Goal: Information Seeking & Learning: Check status

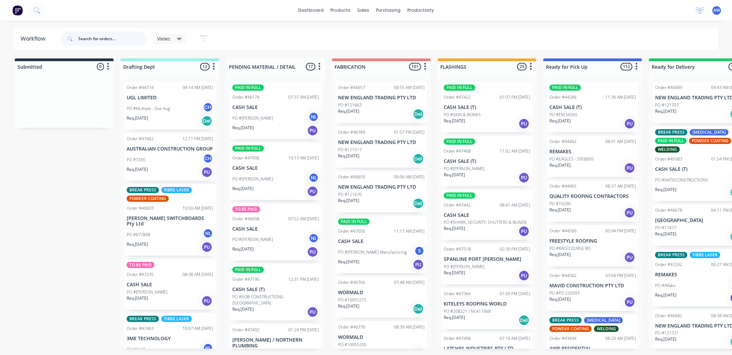
click at [97, 37] on input "text" at bounding box center [112, 39] width 68 height 14
type input "united"
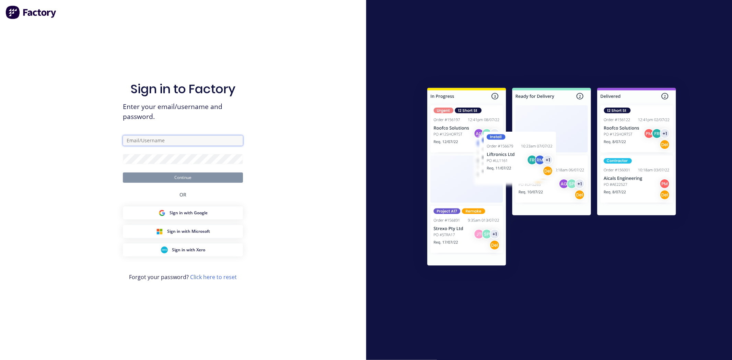
type input "workshop@academysheetmetal.com.au"
click at [181, 176] on button "Continue" at bounding box center [183, 178] width 120 height 10
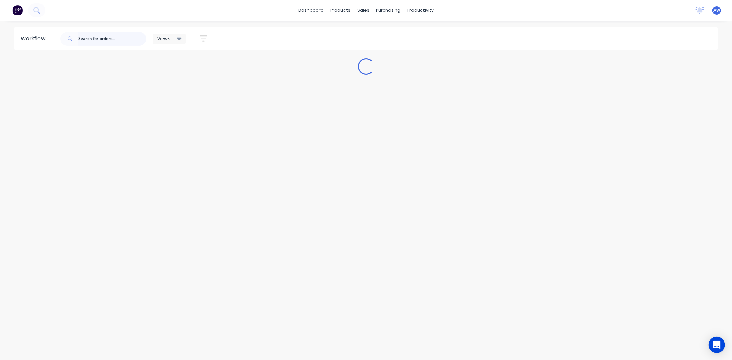
click at [98, 39] on input "text" at bounding box center [112, 39] width 68 height 14
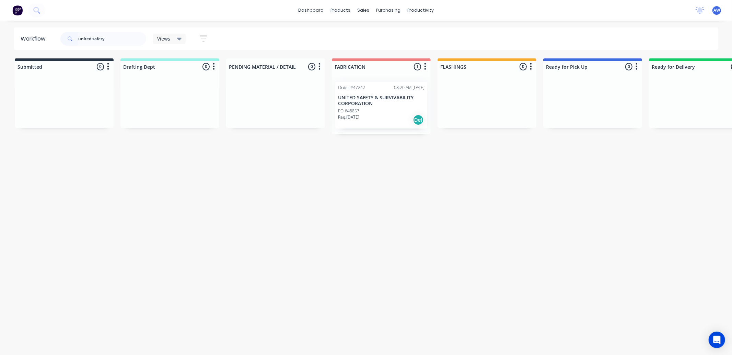
click at [386, 112] on div "PO #48857" at bounding box center [381, 111] width 86 height 6
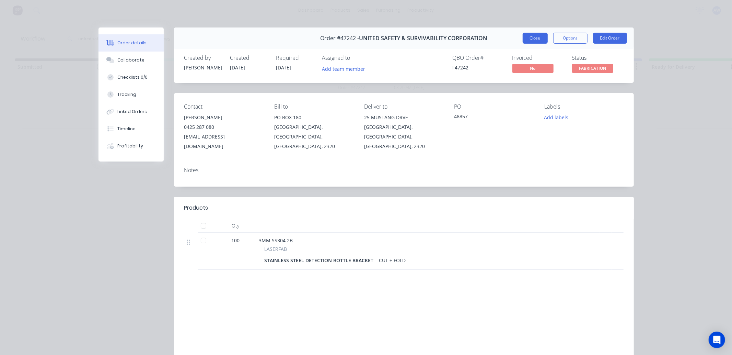
click at [529, 39] on button "Close" at bounding box center [535, 38] width 25 height 11
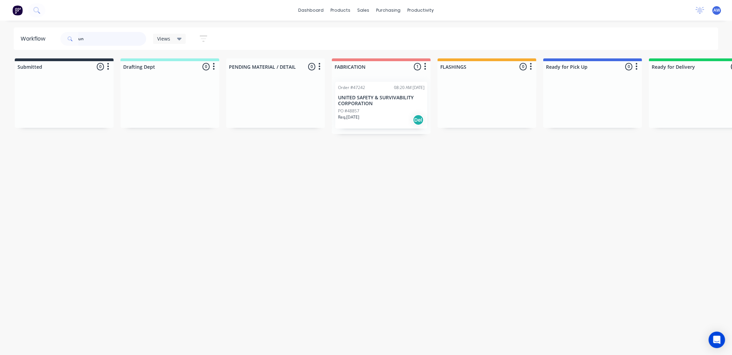
type input "u"
type input "47431"
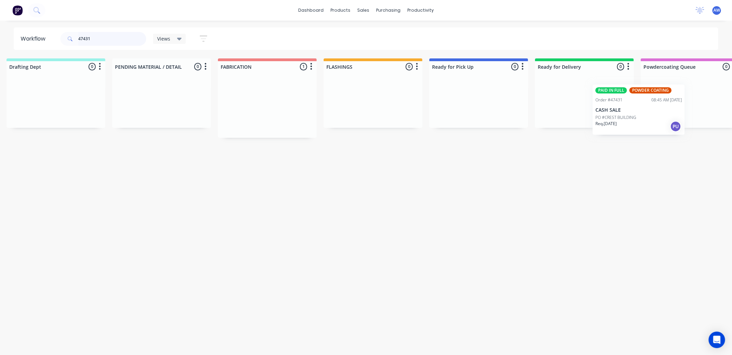
scroll to position [0, 141]
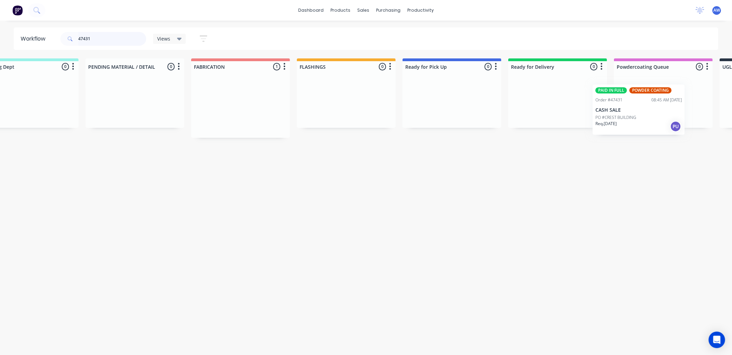
drag, startPoint x: 420, startPoint y: 121, endPoint x: 626, endPoint y: 110, distance: 206.5
click at [626, 110] on div "Submitted 0 Sort By Created date Required date Order number Customer name Most …" at bounding box center [426, 97] width 1145 height 79
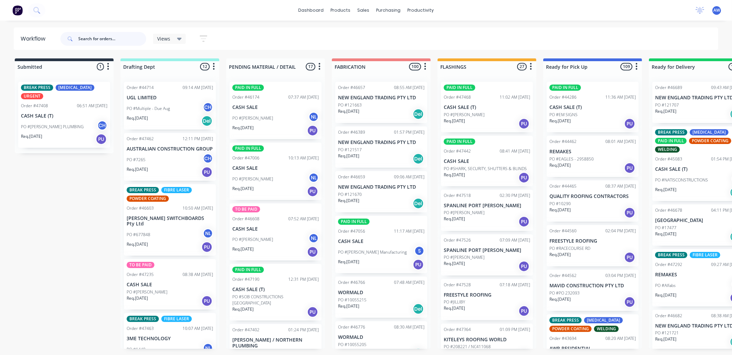
click at [82, 38] on input "text" at bounding box center [112, 39] width 68 height 14
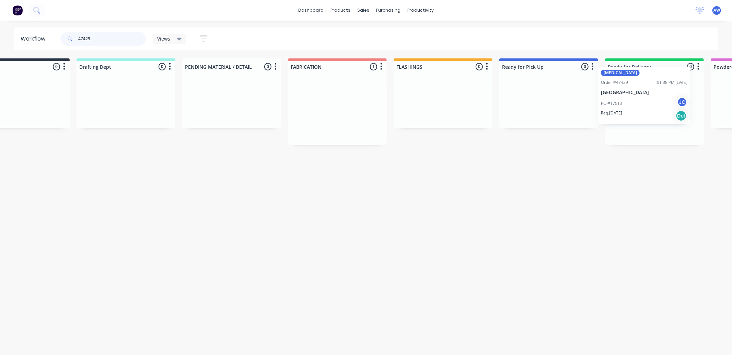
scroll to position [0, 82]
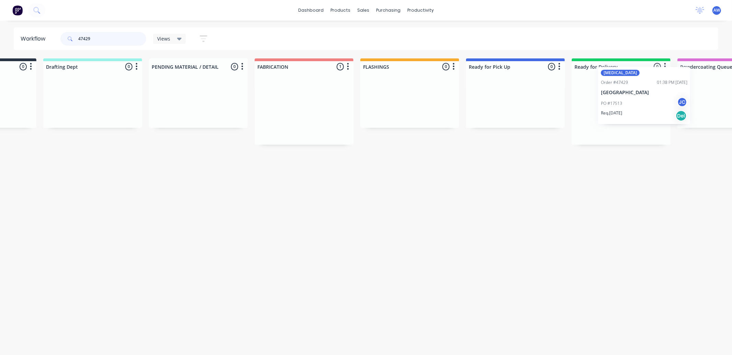
drag, startPoint x: 365, startPoint y: 115, endPoint x: 586, endPoint y: 137, distance: 222.2
click at [627, 102] on div "Submitted 0 Sort By Created date Required date Order number Customer name Most …" at bounding box center [489, 101] width 1145 height 86
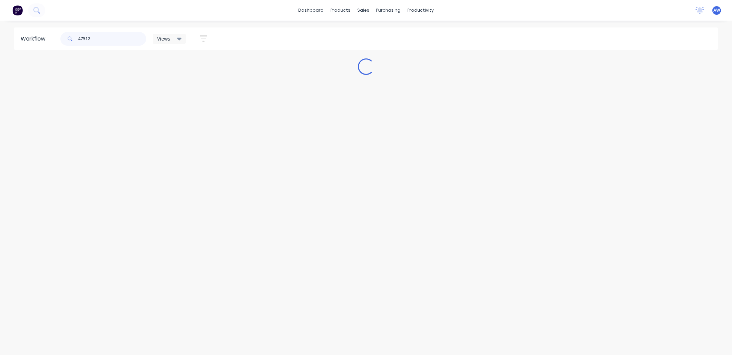
scroll to position [0, 0]
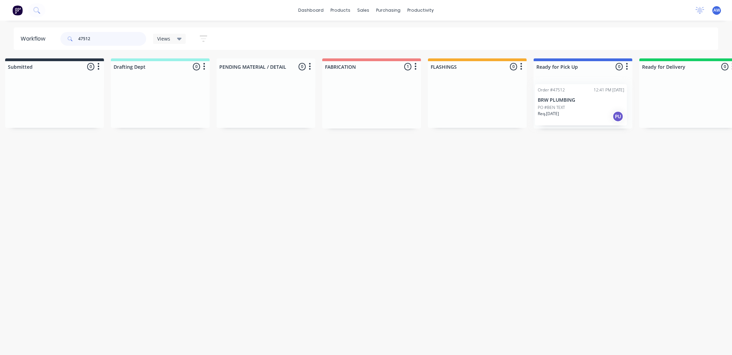
drag, startPoint x: 383, startPoint y: 108, endPoint x: 588, endPoint y: 113, distance: 205.3
click at [588, 113] on div "Submitted 0 Sort By Created date Required date Order number Customer name Most …" at bounding box center [557, 93] width 1145 height 70
type input "47512"
click at [584, 112] on div "Req. 04/09/25 PU" at bounding box center [580, 114] width 86 height 12
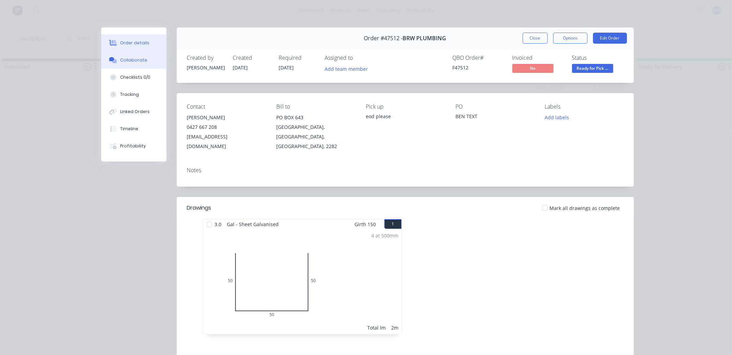
click at [134, 56] on button "Collaborate" at bounding box center [133, 59] width 65 height 17
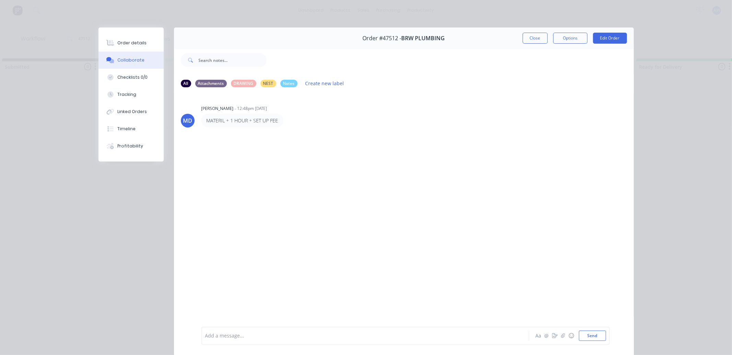
click at [216, 332] on div at bounding box center [356, 335] width 300 height 7
click at [536, 39] on button "Close" at bounding box center [535, 38] width 25 height 11
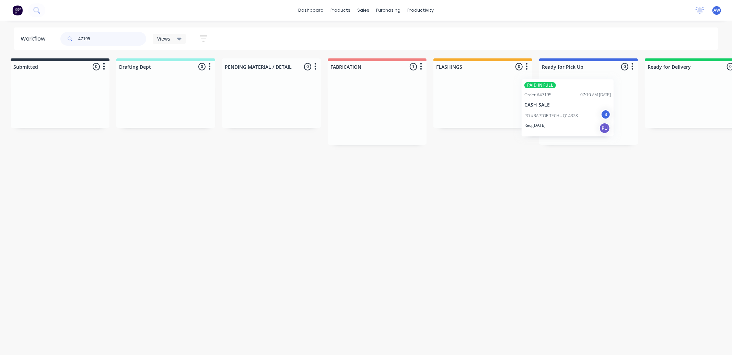
scroll to position [0, 6]
drag, startPoint x: 364, startPoint y: 107, endPoint x: 554, endPoint y: 104, distance: 189.5
click at [554, 104] on div "Submitted 0 Sort By Created date Required date Order number Customer name Most …" at bounding box center [561, 101] width 1145 height 86
type input "47195"
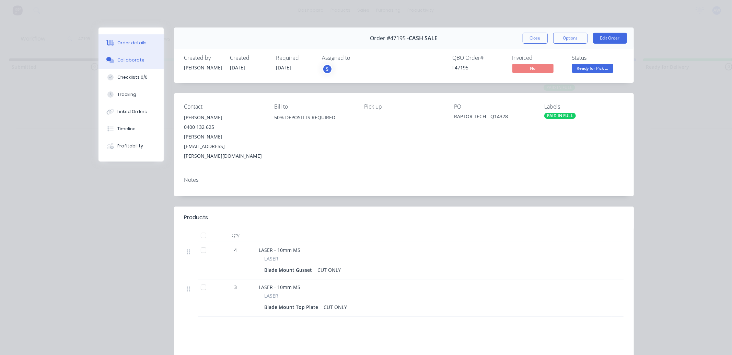
click at [138, 58] on div "Collaborate" at bounding box center [130, 60] width 27 height 6
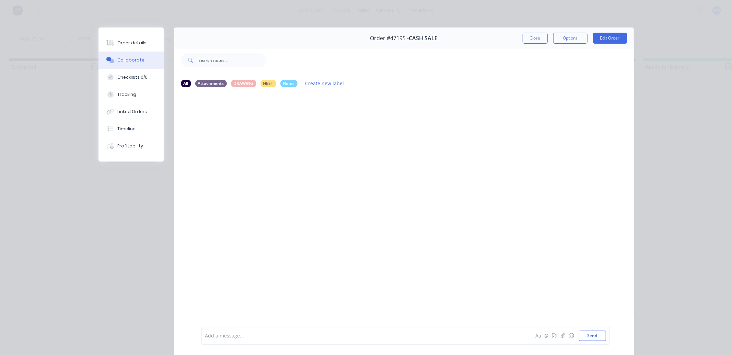
click at [234, 334] on div at bounding box center [356, 335] width 300 height 7
drag, startPoint x: 533, startPoint y: 39, endPoint x: 431, endPoint y: 102, distance: 119.4
click at [532, 40] on button "Close" at bounding box center [535, 38] width 25 height 11
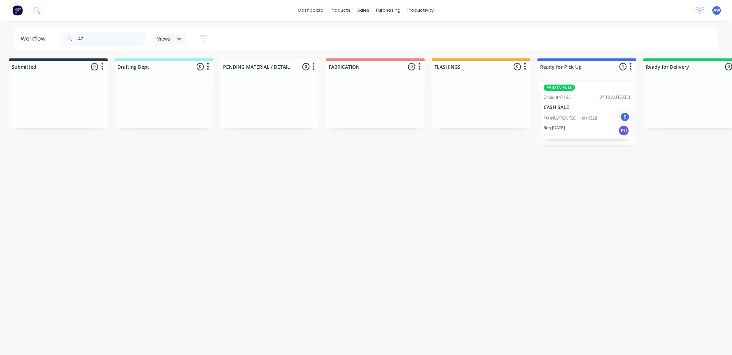
type input "4"
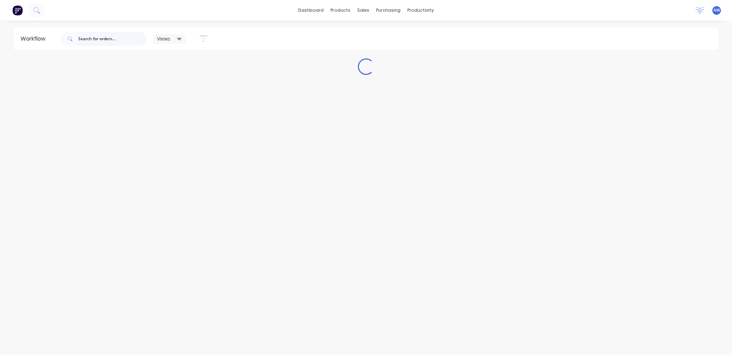
scroll to position [0, 0]
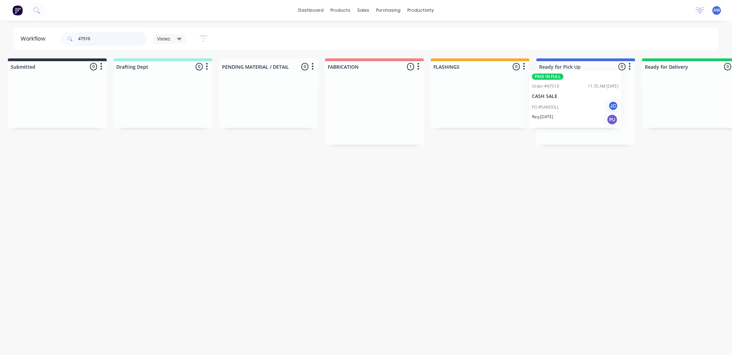
drag, startPoint x: 357, startPoint y: 115, endPoint x: 557, endPoint y: 105, distance: 199.6
click at [555, 104] on div "Submitted 0 Sort By Created date Required date Order number Customer name Most …" at bounding box center [560, 101] width 1145 height 86
type input "47510"
click at [563, 118] on p "PO #SANDOLL" at bounding box center [555, 118] width 27 height 6
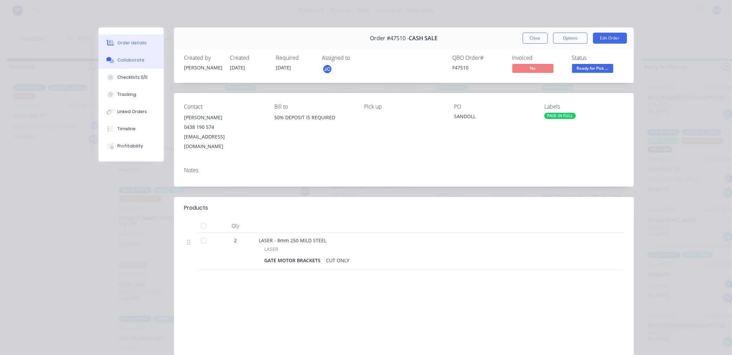
click at [122, 59] on div "Collaborate" at bounding box center [130, 60] width 27 height 6
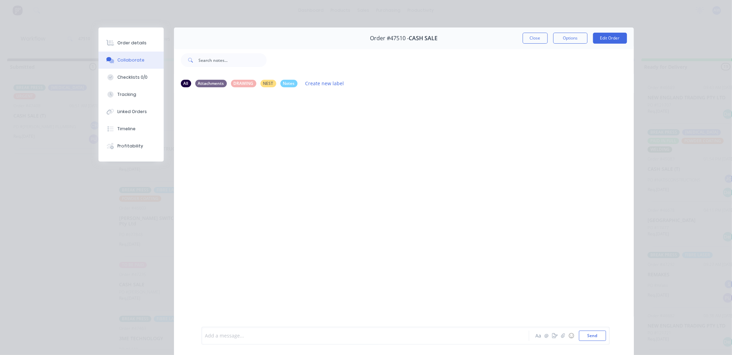
click at [227, 336] on div at bounding box center [356, 335] width 300 height 7
click at [531, 40] on button "Close" at bounding box center [535, 38] width 25 height 11
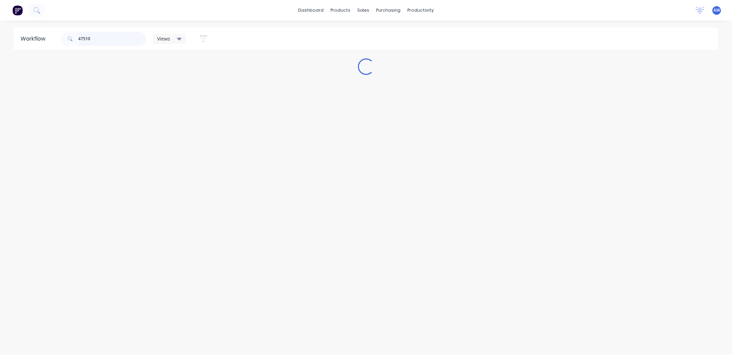
scroll to position [0, 0]
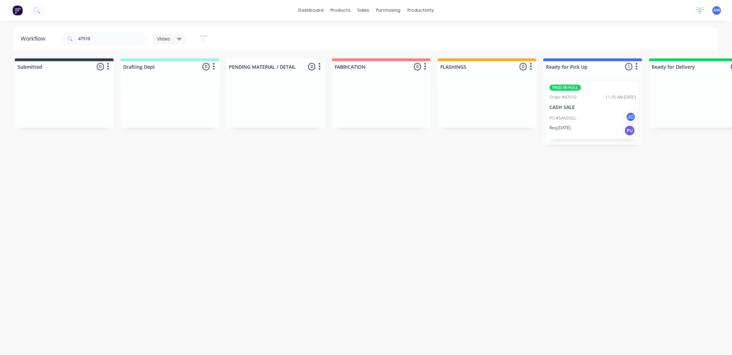
click at [578, 110] on div "PAID IN FULL Order #47510 11:35 AM 03/09/25 CASH SALE PO #SANDOLL JC Req. 11/09…" at bounding box center [593, 110] width 92 height 57
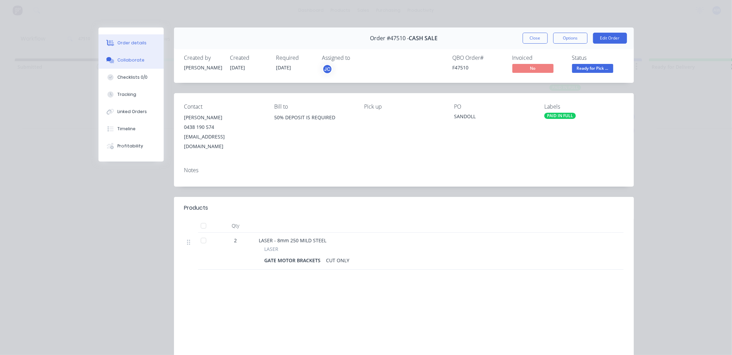
click at [117, 59] on div "Collaborate" at bounding box center [130, 60] width 27 height 6
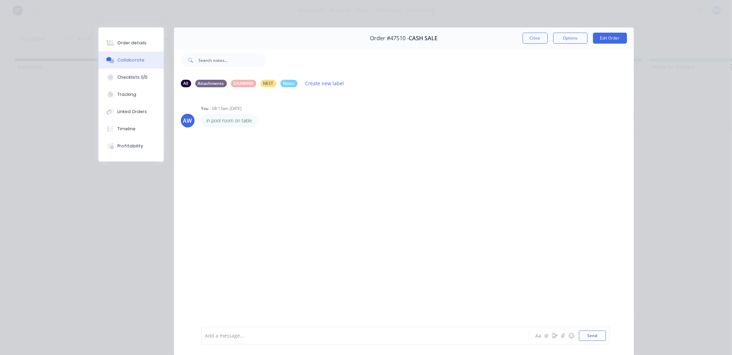
click at [526, 38] on button "Close" at bounding box center [535, 38] width 25 height 11
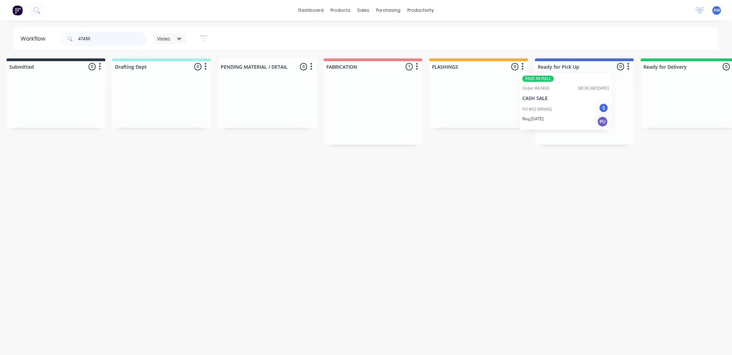
drag, startPoint x: 386, startPoint y: 117, endPoint x: 576, endPoint y: 108, distance: 190.0
click at [576, 108] on div "Submitted 0 Sort By Created date Required date Order number Customer name Most …" at bounding box center [559, 101] width 1145 height 86
type input "47450"
click at [596, 127] on div "Req. 11/09/25 PU" at bounding box center [583, 131] width 86 height 12
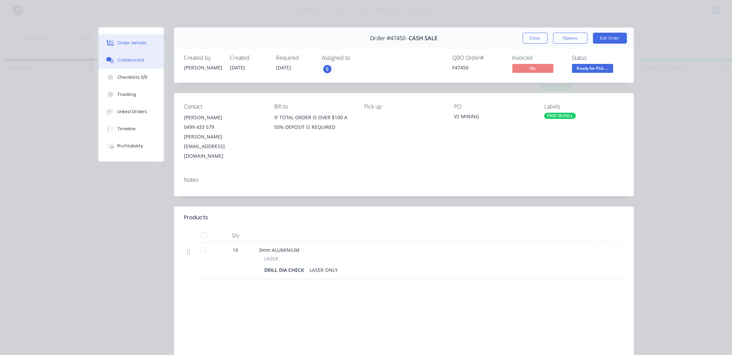
click at [139, 63] on button "Collaborate" at bounding box center [130, 59] width 65 height 17
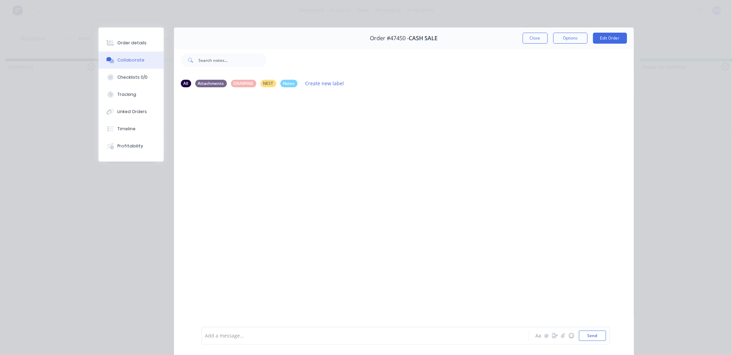
drag, startPoint x: 230, startPoint y: 339, endPoint x: 237, endPoint y: 341, distance: 7.6
click at [231, 339] on div "Add a message..." at bounding box center [355, 335] width 301 height 10
drag, startPoint x: 524, startPoint y: 35, endPoint x: 512, endPoint y: 66, distance: 32.4
click at [524, 38] on button "Close" at bounding box center [535, 38] width 25 height 11
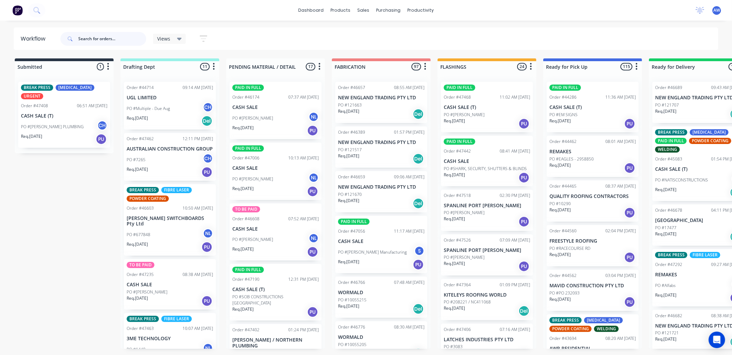
click at [106, 39] on input "text" at bounding box center [112, 39] width 68 height 14
type input "47449"
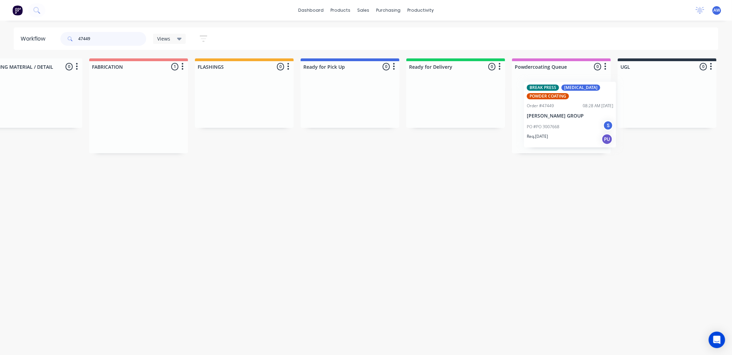
scroll to position [0, 245]
drag, startPoint x: 360, startPoint y: 117, endPoint x: 553, endPoint y: 111, distance: 192.6
click at [553, 111] on div "Submitted 0 Sort By Created date Required date Order number Customer name Most …" at bounding box center [321, 105] width 1145 height 95
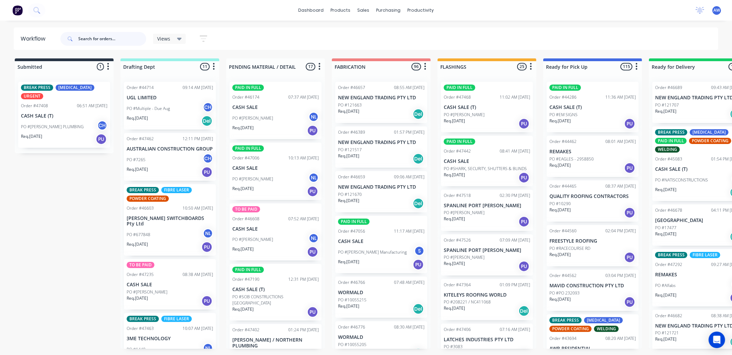
click at [97, 39] on input "text" at bounding box center [112, 39] width 68 height 14
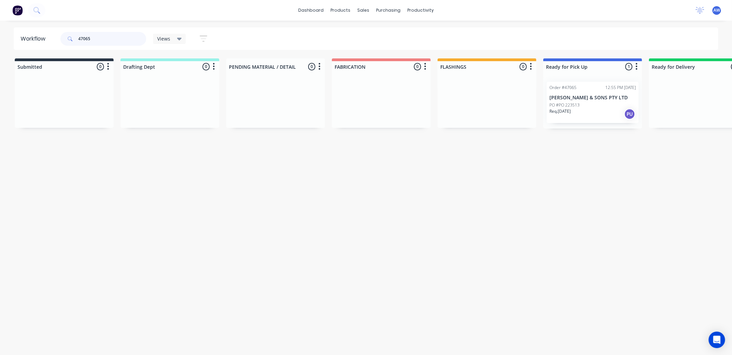
type input "47065"
click at [592, 116] on div "Req. [DATE] PU" at bounding box center [592, 114] width 86 height 12
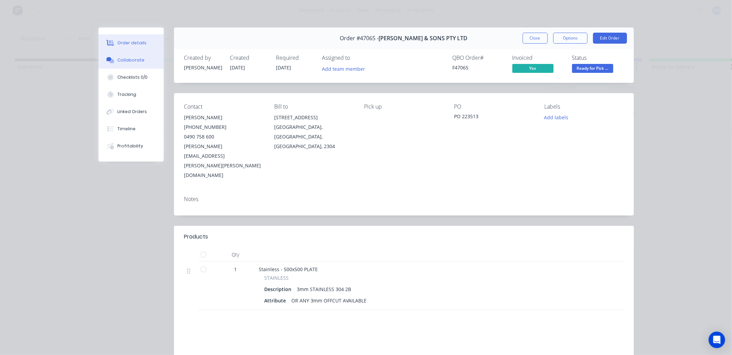
click at [118, 59] on div "Collaborate" at bounding box center [130, 60] width 27 height 6
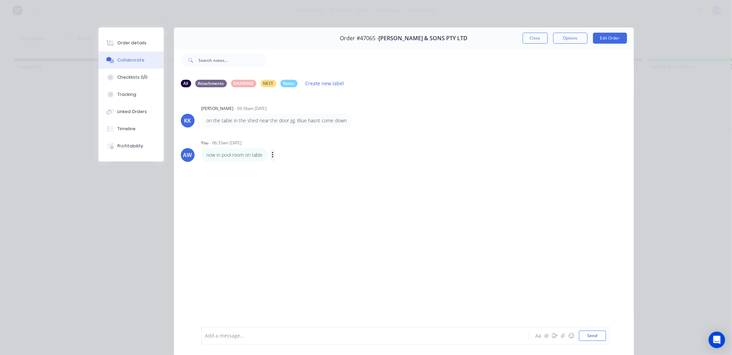
click at [272, 154] on icon "button" at bounding box center [273, 155] width 2 height 8
click at [281, 154] on button "Labels" at bounding box center [297, 155] width 43 height 11
click at [271, 157] on button "button" at bounding box center [272, 155] width 3 height 10
click at [279, 165] on button "Edit" at bounding box center [297, 167] width 43 height 11
drag, startPoint x: 525, startPoint y: 35, endPoint x: 523, endPoint y: 41, distance: 6.2
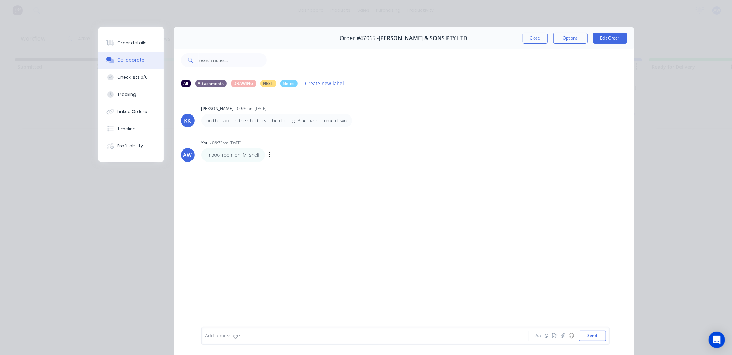
click at [525, 36] on button "Close" at bounding box center [535, 38] width 25 height 11
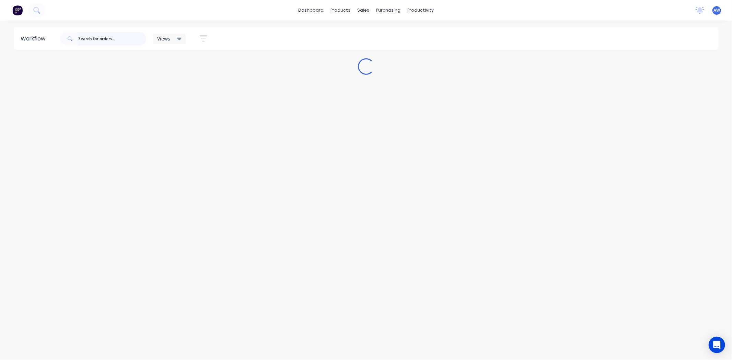
click at [107, 38] on input "text" at bounding box center [112, 39] width 68 height 14
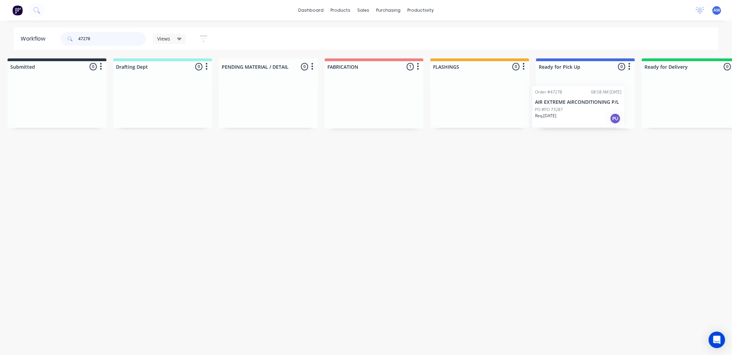
scroll to position [0, 12]
drag, startPoint x: 359, startPoint y: 104, endPoint x: 570, endPoint y: 148, distance: 215.8
click at [558, 108] on div "Submitted 0 Sort By Created date Required date Order number Customer name Most …" at bounding box center [554, 93] width 1145 height 70
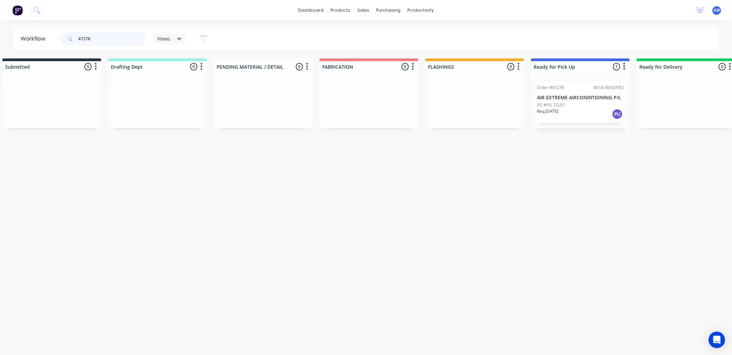
drag, startPoint x: 579, startPoint y: 94, endPoint x: 564, endPoint y: 122, distance: 31.5
click at [579, 96] on div "Order #47278 08:58 AM [DATE] AIR EXTREME AIRCONDITIONING P/L PO #PO 73287 Req. …" at bounding box center [580, 102] width 99 height 52
type input "47278"
click at [573, 106] on div "PO #PO 73287" at bounding box center [580, 105] width 86 height 6
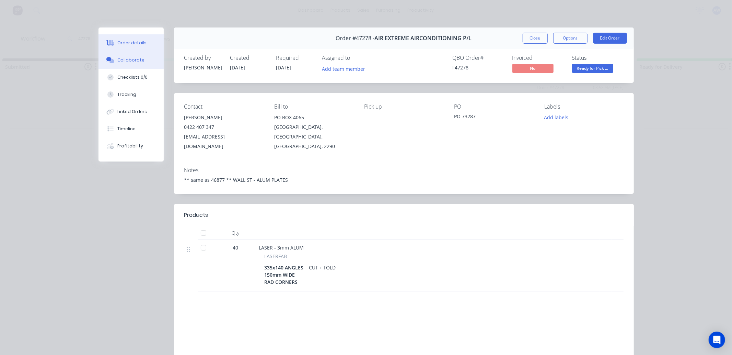
click at [125, 60] on div "Collaborate" at bounding box center [130, 60] width 27 height 6
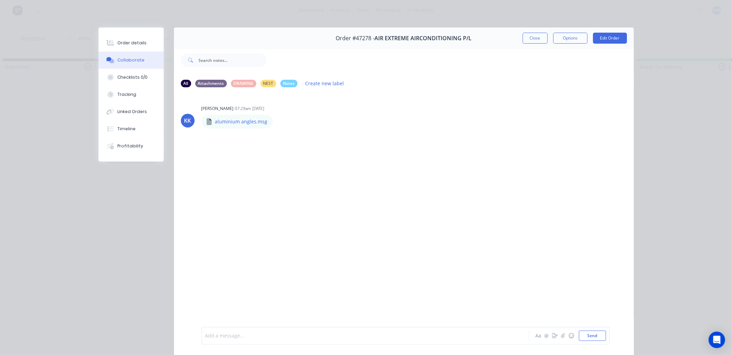
click at [225, 332] on div at bounding box center [356, 335] width 300 height 7
click at [523, 36] on button "Close" at bounding box center [535, 38] width 25 height 11
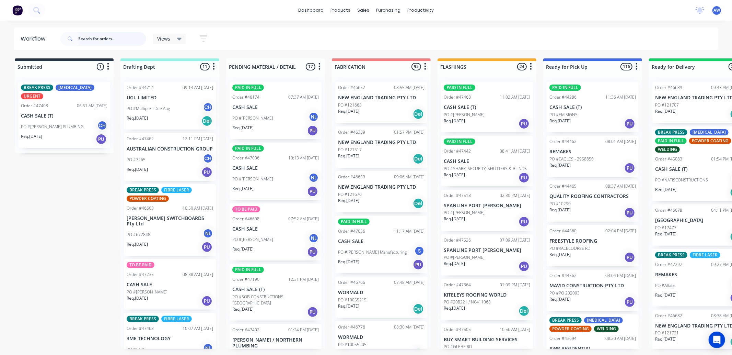
click at [98, 37] on input "text" at bounding box center [112, 39] width 68 height 14
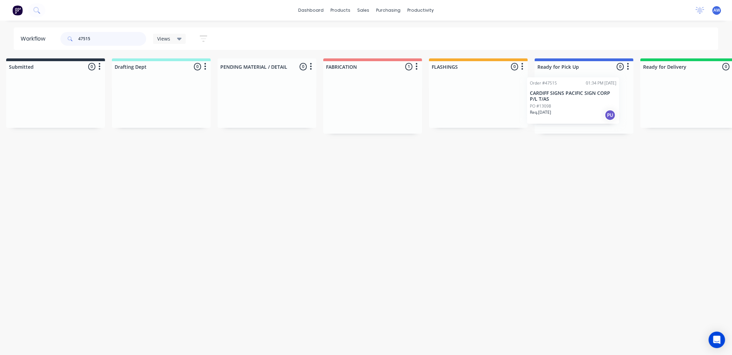
scroll to position [0, 12]
drag, startPoint x: 370, startPoint y: 107, endPoint x: 594, endPoint y: 121, distance: 224.5
click at [566, 103] on div "Submitted 0 Sort By Created date Required date Order number Customer name Most …" at bounding box center [555, 95] width 1145 height 75
type input "47515"
click at [589, 109] on div "PO #13098" at bounding box center [580, 111] width 86 height 6
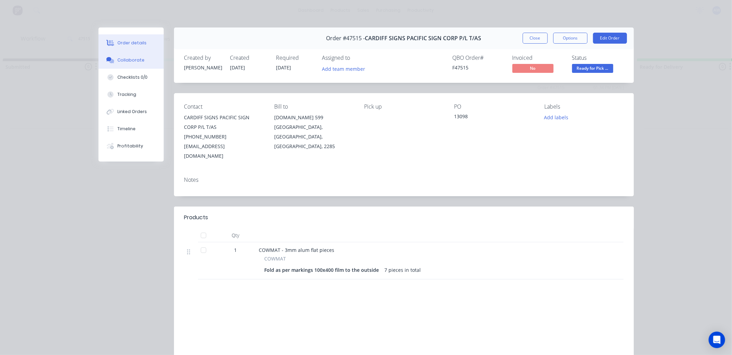
click at [137, 58] on div "Collaborate" at bounding box center [130, 60] width 27 height 6
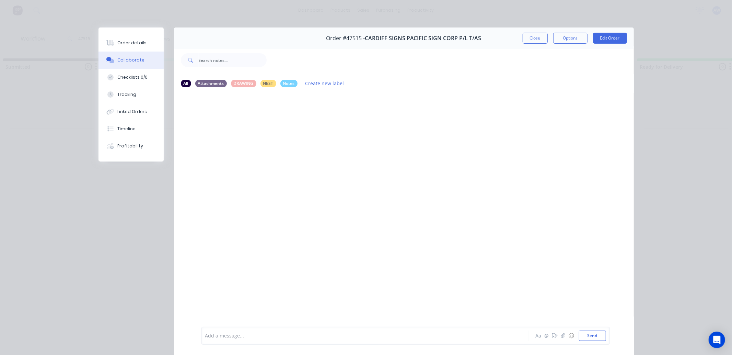
click at [225, 334] on div at bounding box center [356, 335] width 300 height 7
click at [241, 336] on span "in pool room on Ç' shelf" at bounding box center [233, 335] width 55 height 7
click at [243, 336] on span "in pool room on Ç' shelf" at bounding box center [233, 335] width 55 height 7
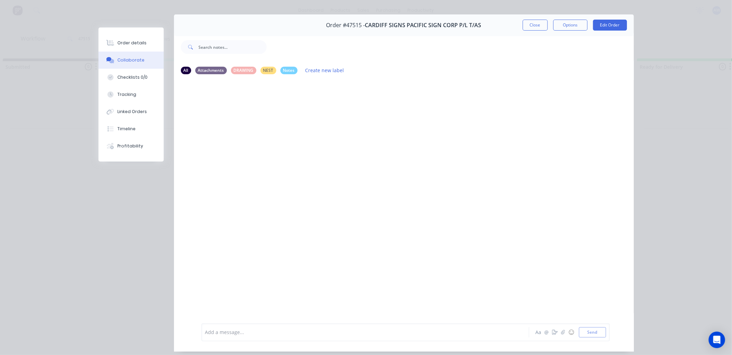
scroll to position [0, 0]
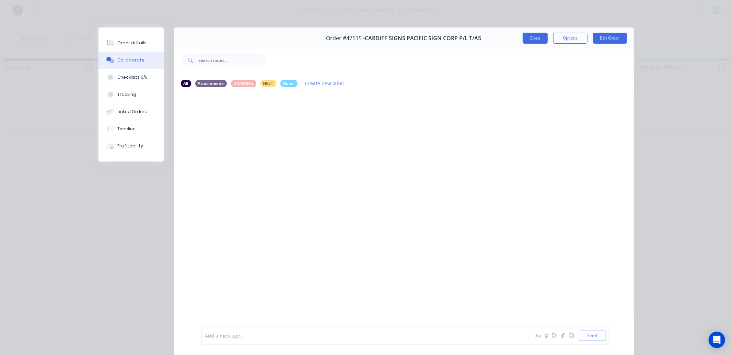
click at [531, 35] on button "Close" at bounding box center [535, 38] width 25 height 11
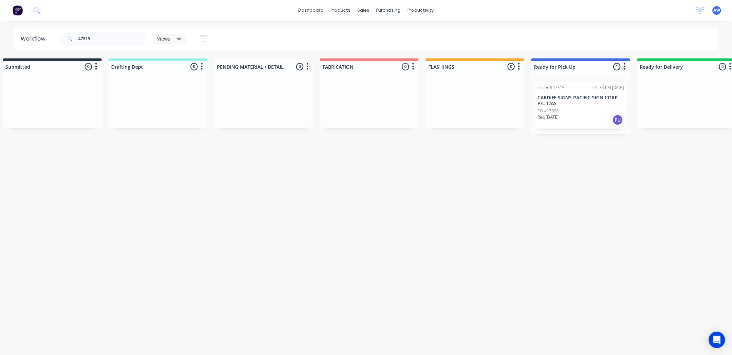
click at [581, 121] on div "Req. 09/09/25 PU" at bounding box center [580, 120] width 86 height 12
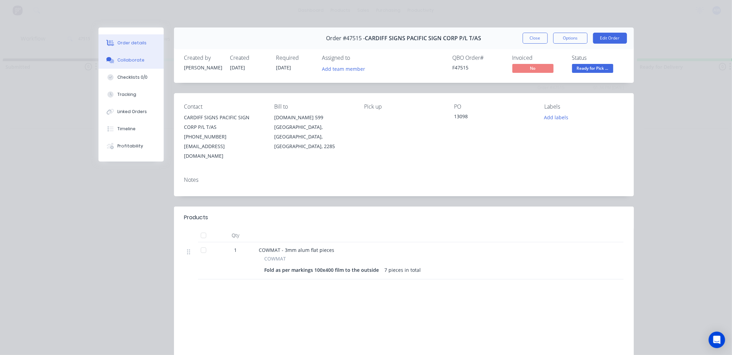
click at [137, 61] on div "Collaborate" at bounding box center [130, 60] width 27 height 6
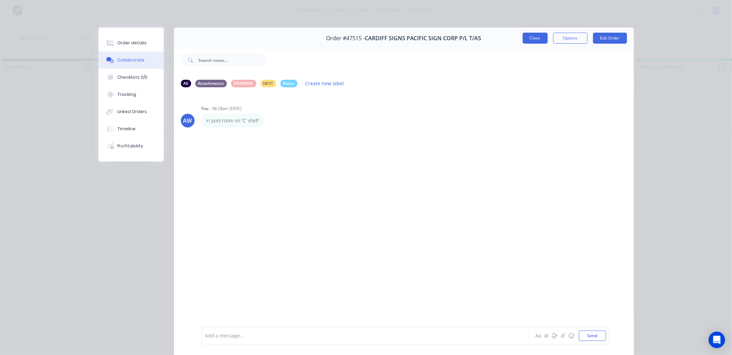
click at [534, 39] on button "Close" at bounding box center [535, 38] width 25 height 11
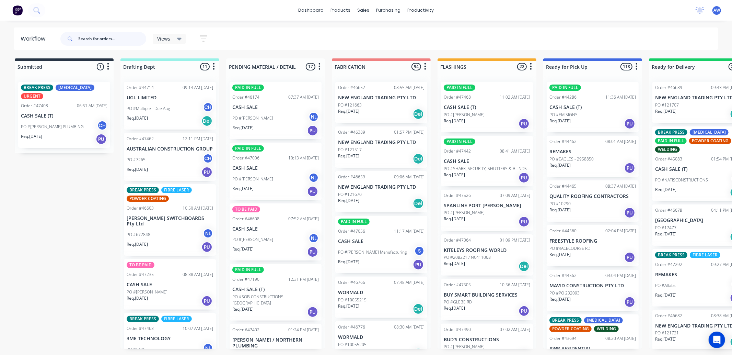
click at [91, 38] on input "text" at bounding box center [112, 39] width 68 height 14
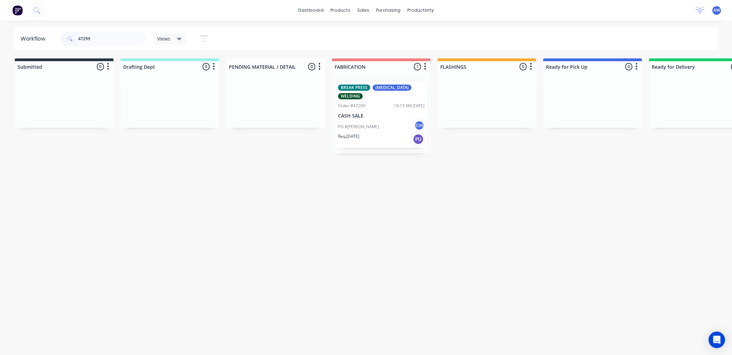
click at [395, 113] on p "CASH SALE" at bounding box center [381, 116] width 86 height 6
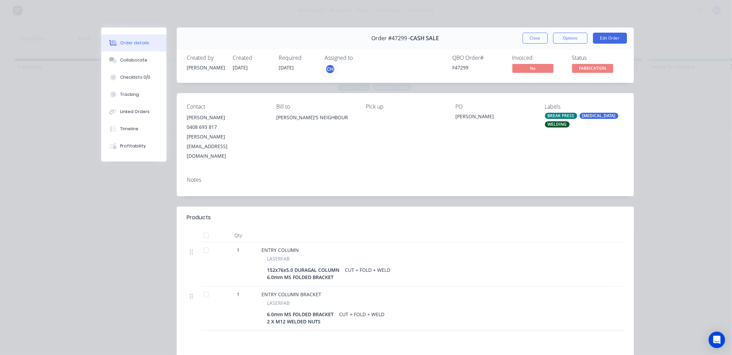
drag, startPoint x: 521, startPoint y: 36, endPoint x: 472, endPoint y: 47, distance: 49.9
click at [523, 36] on button "Close" at bounding box center [535, 38] width 25 height 11
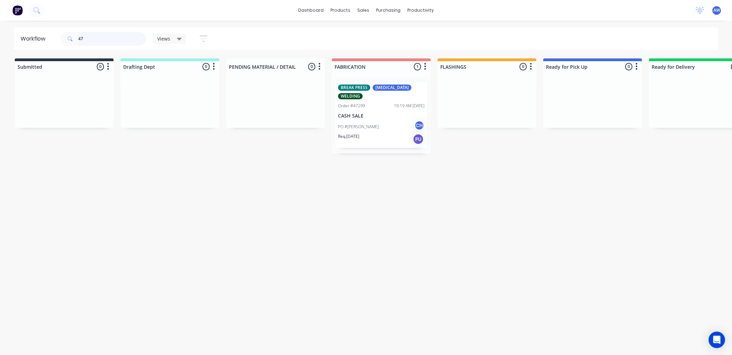
type input "4"
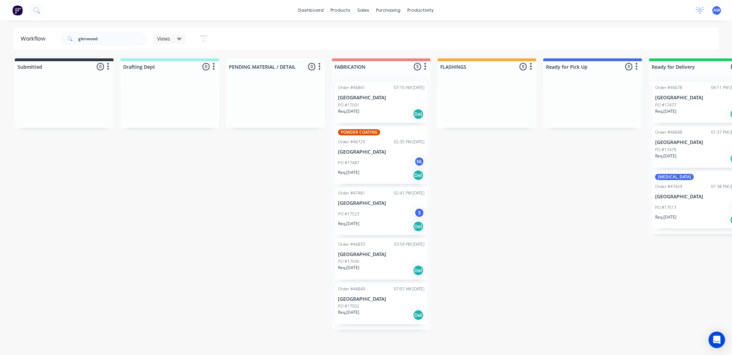
click at [374, 170] on div "Req. 05/09/25 Del" at bounding box center [381, 175] width 86 height 12
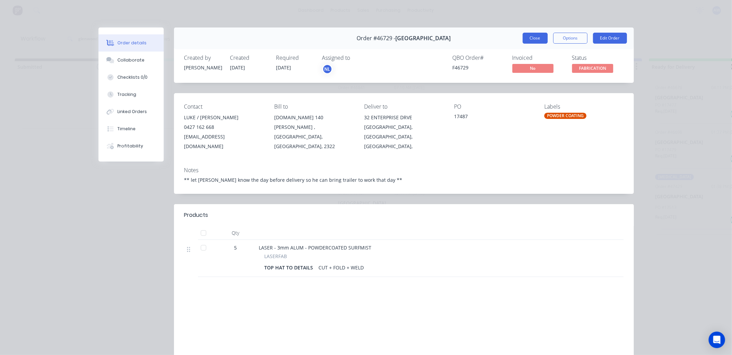
click at [523, 37] on button "Close" at bounding box center [535, 38] width 25 height 11
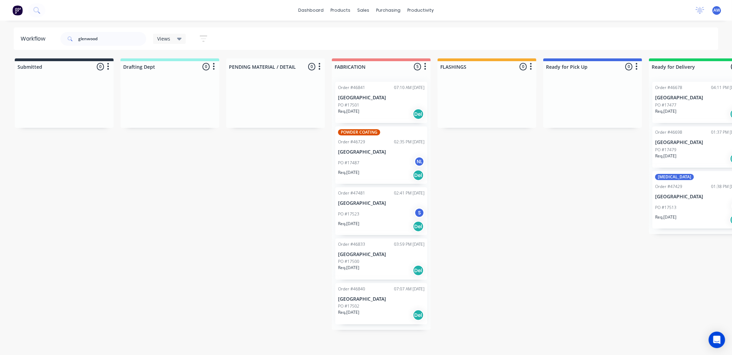
click at [388, 112] on div "Req. 04/09/25 Del" at bounding box center [381, 114] width 86 height 12
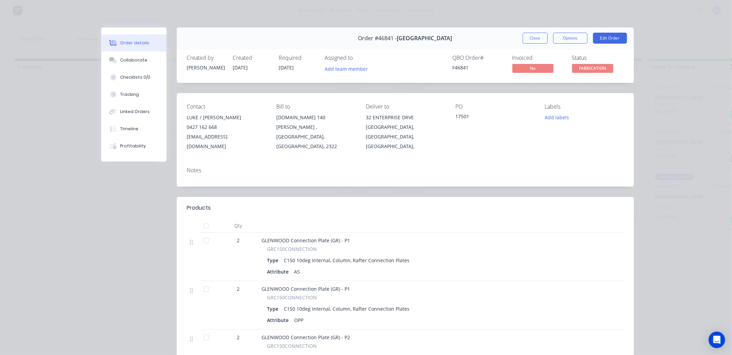
drag, startPoint x: 535, startPoint y: 36, endPoint x: 306, endPoint y: 73, distance: 232.5
click at [534, 36] on button "Close" at bounding box center [535, 38] width 25 height 11
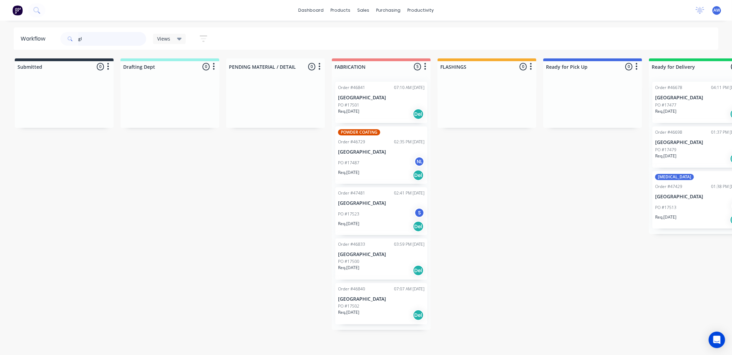
type input "g"
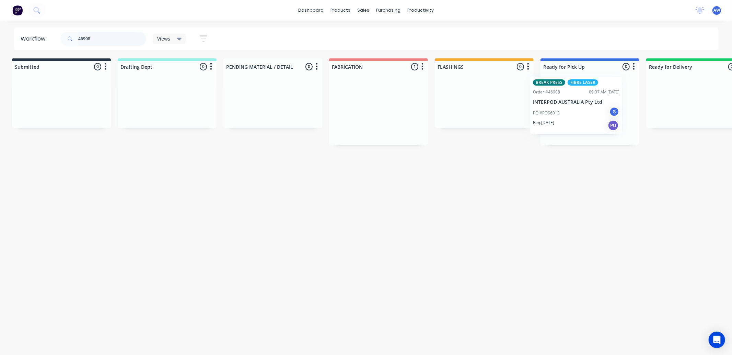
scroll to position [0, 6]
drag, startPoint x: 382, startPoint y: 112, endPoint x: 581, endPoint y: 106, distance: 199.5
click at [581, 106] on div "Submitted 0 Sort By Created date Required date Order number Customer name Most …" at bounding box center [561, 101] width 1145 height 86
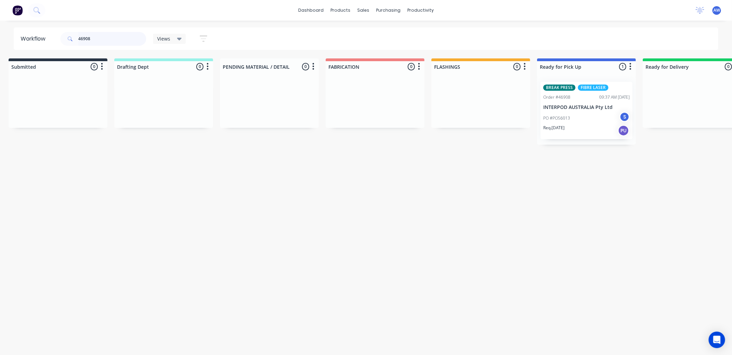
type input "46908"
click at [582, 108] on p "INTERPOD AUSTRALIA Pty Ltd" at bounding box center [586, 107] width 86 height 6
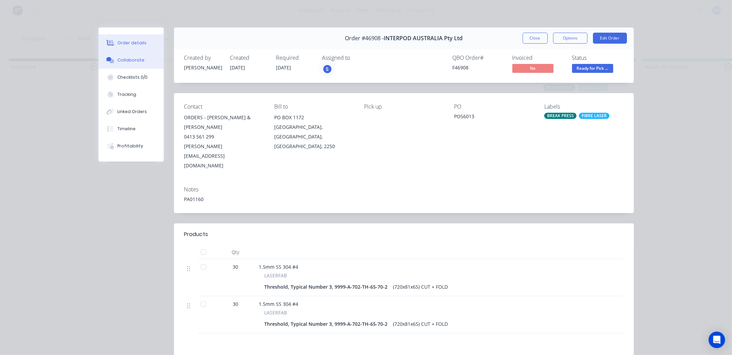
click at [130, 58] on div "Collaborate" at bounding box center [130, 60] width 27 height 6
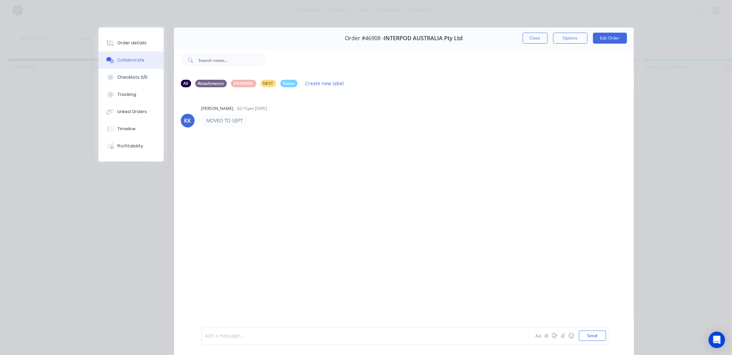
click at [228, 337] on div at bounding box center [356, 335] width 300 height 7
drag, startPoint x: 541, startPoint y: 40, endPoint x: 530, endPoint y: 46, distance: 13.1
click at [540, 40] on button "Close" at bounding box center [535, 38] width 25 height 11
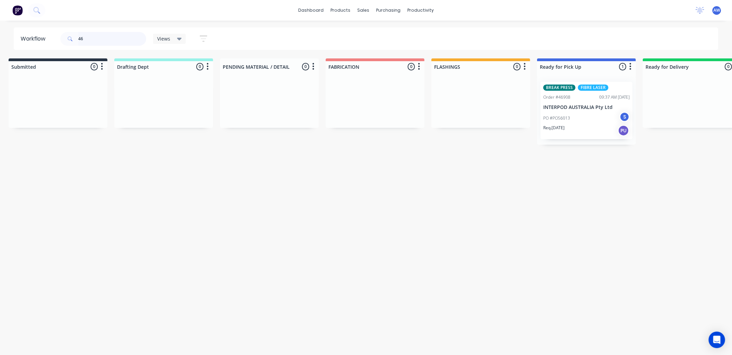
type input "4"
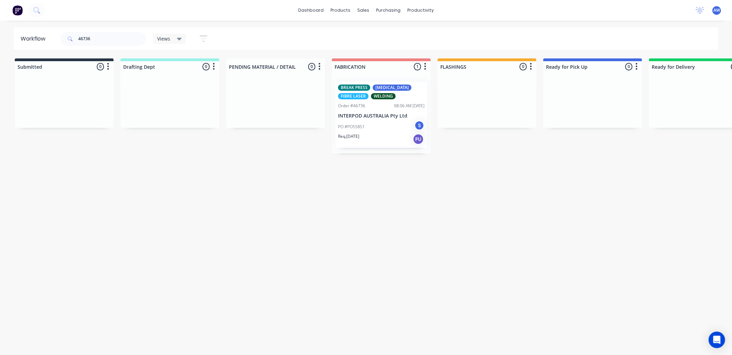
click at [387, 127] on div "PO #PO55851 S" at bounding box center [381, 126] width 86 height 13
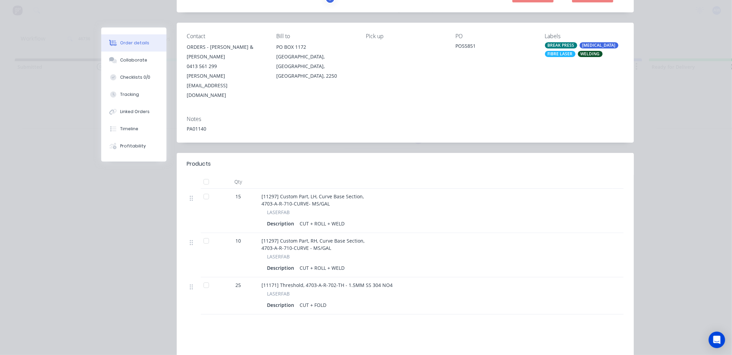
scroll to position [76, 0]
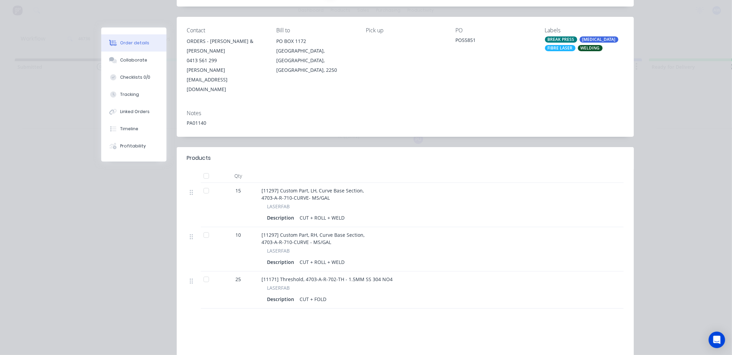
click at [204, 272] on div at bounding box center [206, 279] width 14 height 14
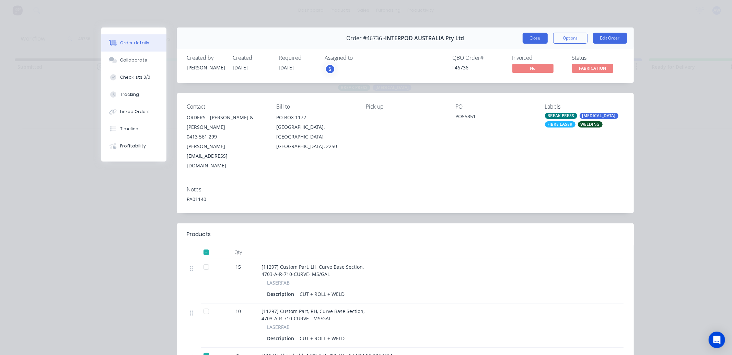
click at [532, 40] on button "Close" at bounding box center [535, 38] width 25 height 11
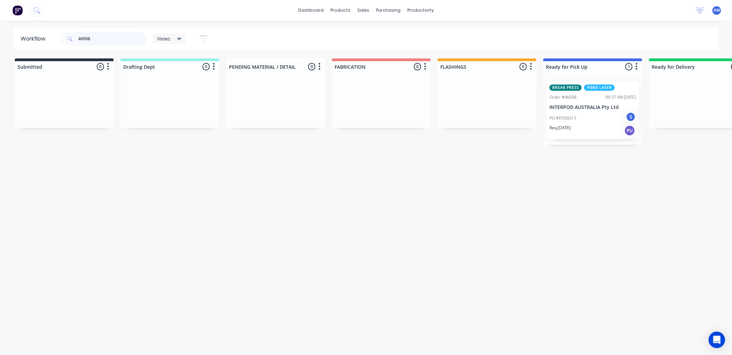
type input "46908"
click at [572, 116] on p "PO #PO56013" at bounding box center [562, 118] width 27 height 6
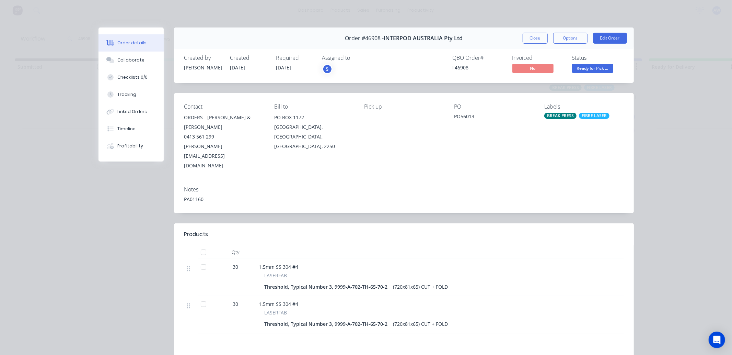
click at [204, 260] on div at bounding box center [204, 267] width 14 height 14
click at [202, 297] on div at bounding box center [204, 304] width 14 height 14
click at [524, 38] on button "Close" at bounding box center [535, 38] width 25 height 11
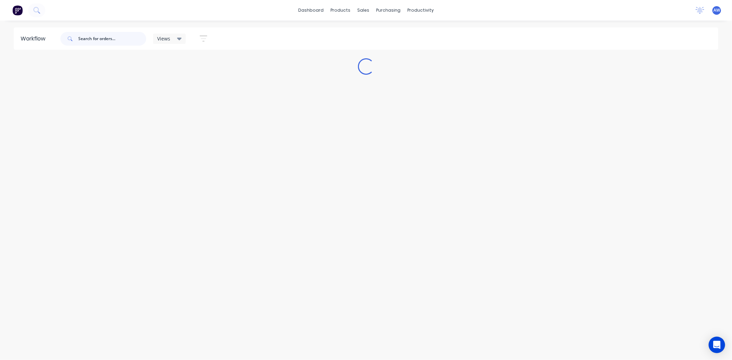
click at [94, 36] on input "text" at bounding box center [112, 39] width 68 height 14
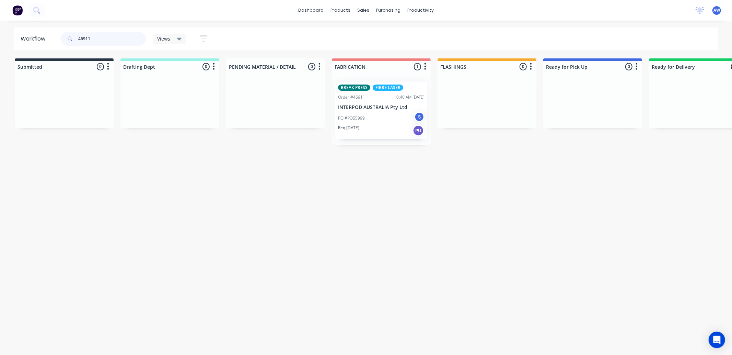
type input "46911"
click at [360, 121] on div "PO #PO55999 S" at bounding box center [381, 118] width 86 height 13
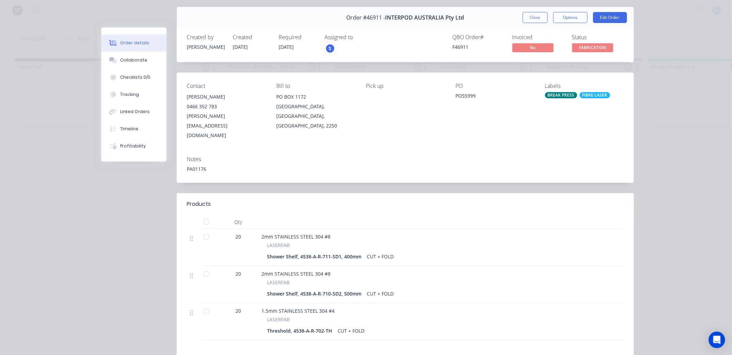
scroll to position [38, 0]
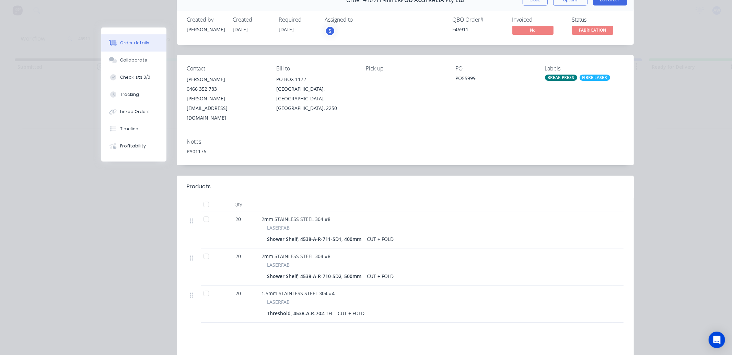
click at [203, 286] on div at bounding box center [206, 293] width 14 height 14
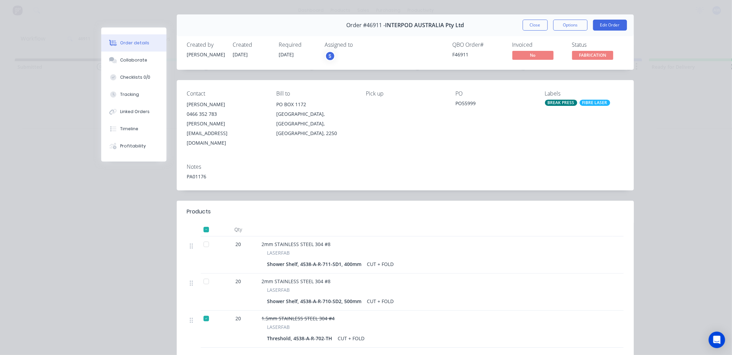
scroll to position [0, 0]
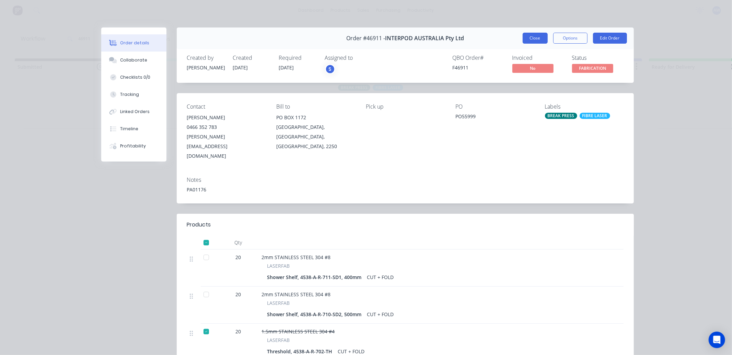
click at [530, 39] on button "Close" at bounding box center [535, 38] width 25 height 11
